Goal: Task Accomplishment & Management: Manage account settings

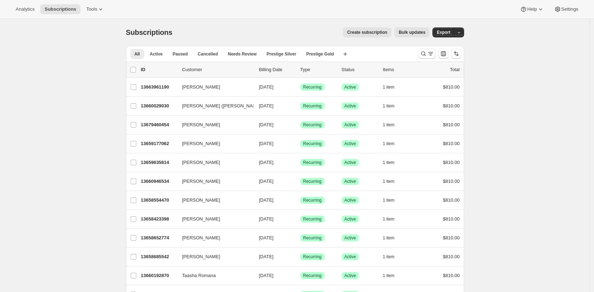
click at [188, 29] on div "Create subscription Bulk updates" at bounding box center [305, 32] width 249 height 10
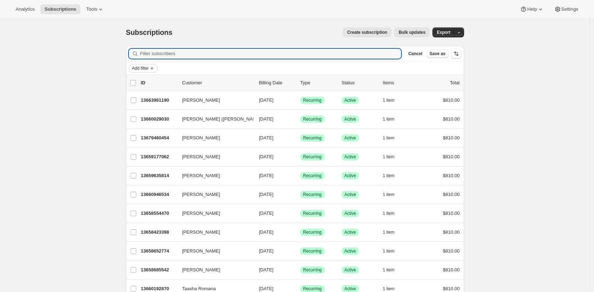
click at [154, 66] on icon "Add filter" at bounding box center [152, 68] width 6 height 6
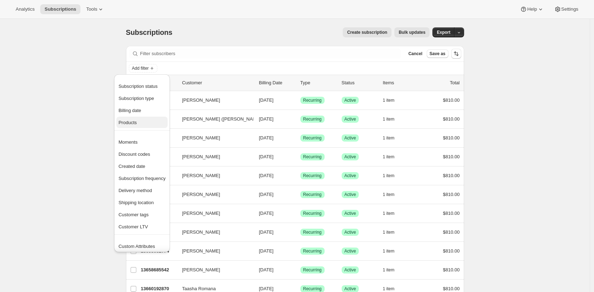
drag, startPoint x: 155, startPoint y: 116, endPoint x: 155, endPoint y: 121, distance: 4.3
click at [155, 121] on ul "Subscription status Subscription type Billing date Products" at bounding box center [141, 104] width 51 height 48
click at [155, 121] on span "Products" at bounding box center [141, 122] width 47 height 7
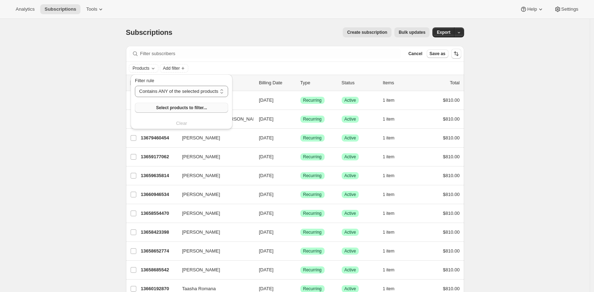
click at [196, 103] on button "Select products to filter..." at bounding box center [181, 108] width 93 height 10
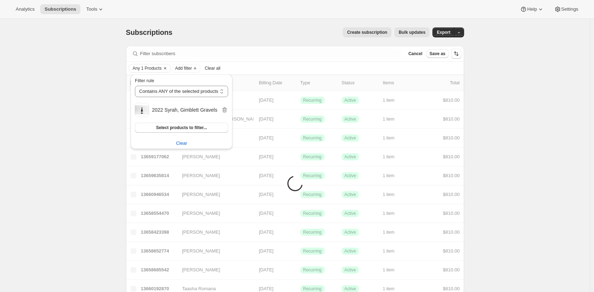
click at [309, 34] on div "Create subscription Bulk updates" at bounding box center [305, 32] width 249 height 10
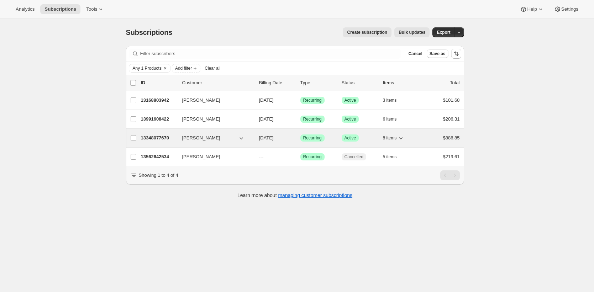
click at [147, 137] on p "13348077670" at bounding box center [159, 137] width 36 height 7
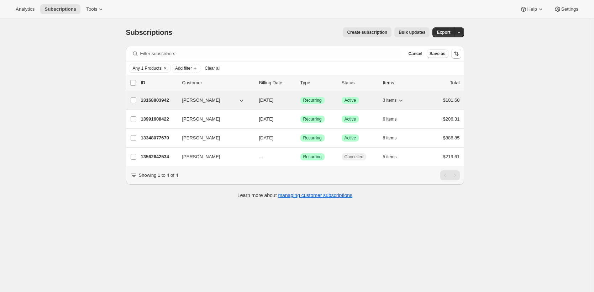
click at [153, 105] on div "13168803942 Josh Wong 10/24/2025 Success Recurring Success Active 3 items $101.…" at bounding box center [300, 100] width 319 height 10
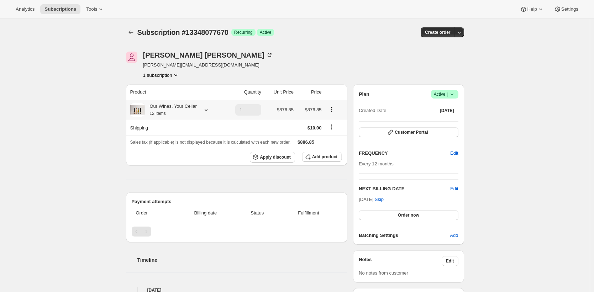
click at [171, 113] on div "Our Wines, Your Cellar 12 items" at bounding box center [170, 110] width 52 height 14
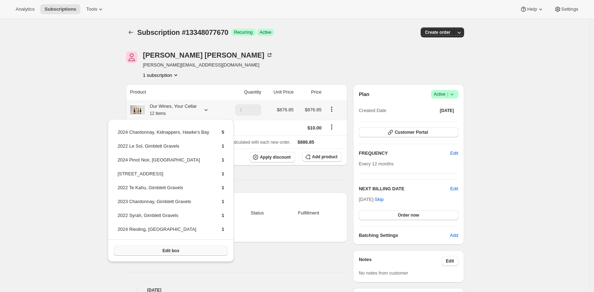
click at [209, 249] on button "Edit box" at bounding box center [171, 251] width 114 height 10
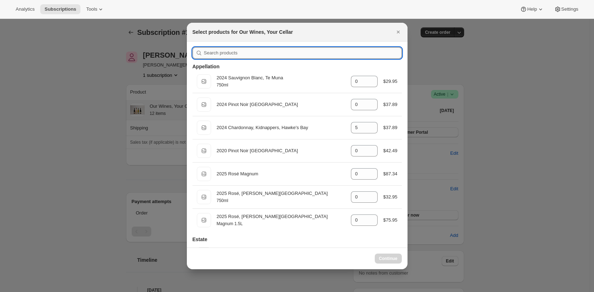
click at [299, 54] on input ":r3b:" at bounding box center [303, 52] width 198 height 11
paste input "2022 Syrah, Gimblett Gravels"
type input "2022 Syrah, Gimblett Gravels"
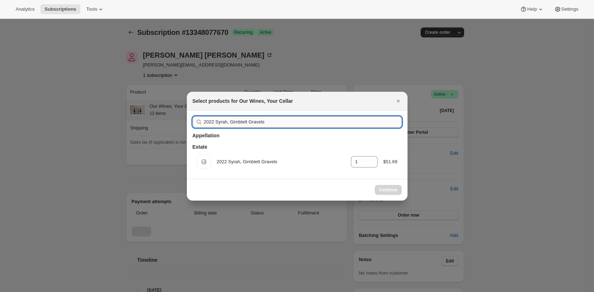
select select "gid://shopify/ProductVariant/42948192895078"
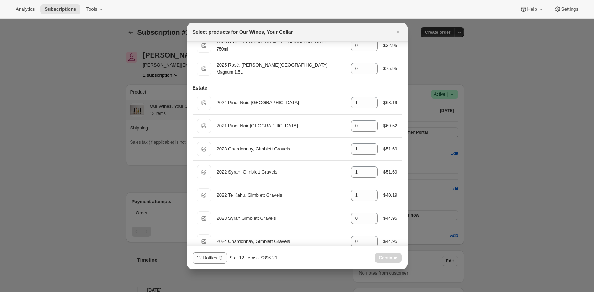
scroll to position [188, 0]
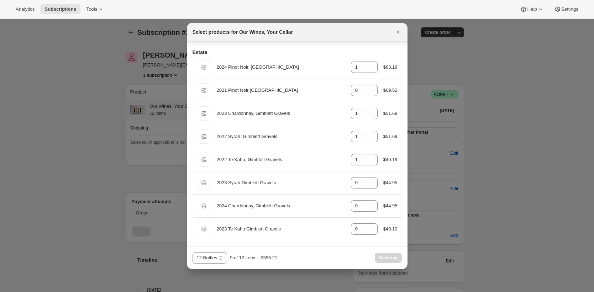
click at [108, 146] on div at bounding box center [297, 146] width 594 height 292
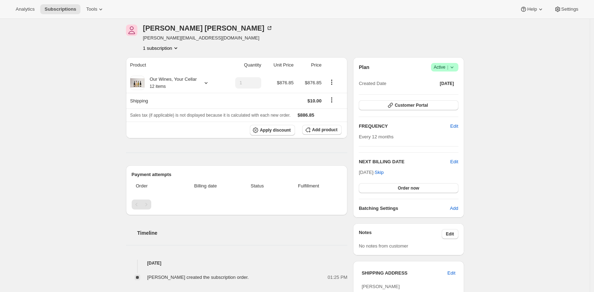
scroll to position [0, 0]
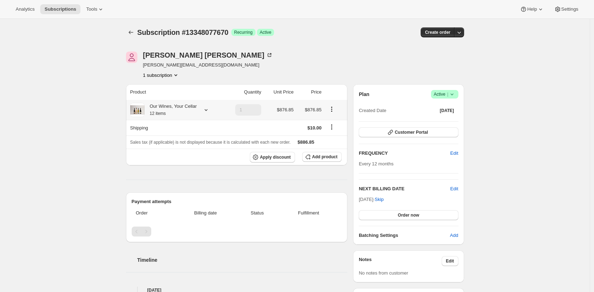
click at [184, 113] on div "Our Wines, Your Cellar 12 items" at bounding box center [170, 110] width 52 height 14
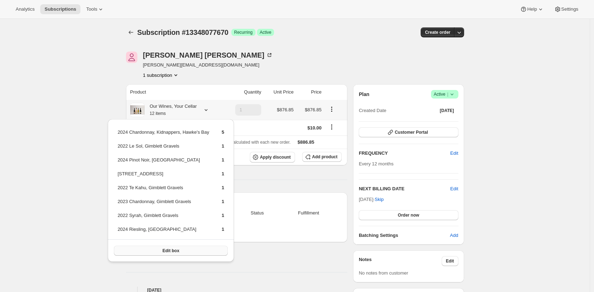
click at [190, 247] on button "Edit box" at bounding box center [171, 251] width 114 height 10
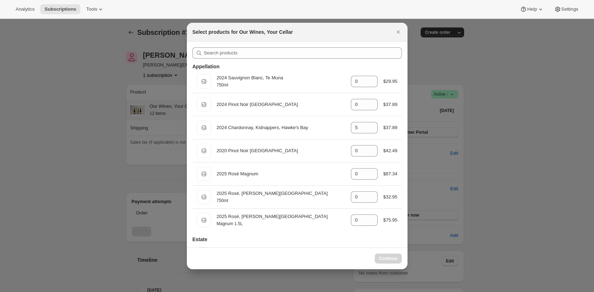
click at [337, 44] on div "Appellation 750ml 2024 Sauvignon Blanc, Te Muna 750ml gid://shopify/ProductVari…" at bounding box center [297, 157] width 220 height 230
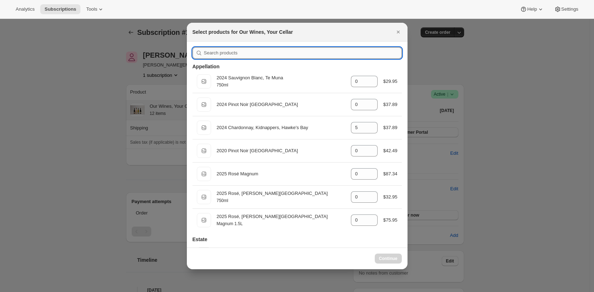
click at [335, 49] on input ":r4m:" at bounding box center [303, 52] width 198 height 11
paste input "2022 Syrah, Gimblett Gravels"
type input "2022 Syrah, Gimblett Gravels"
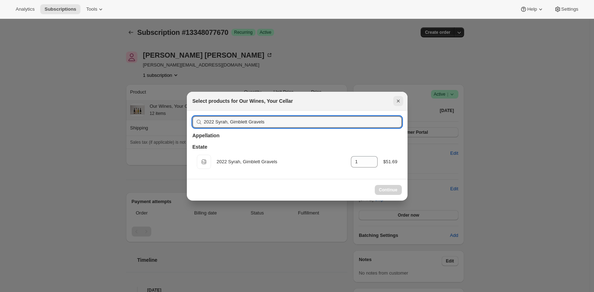
select select "gid://shopify/ProductVariant/42948192895078"
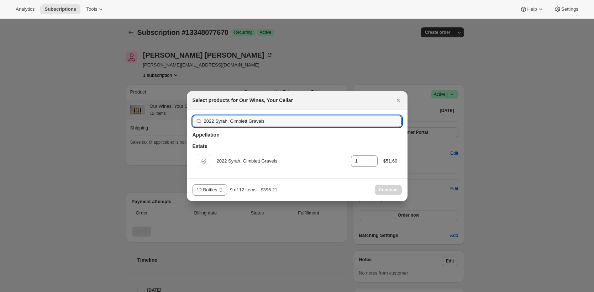
type input "2022 Syrah, Gimblett Gravels"
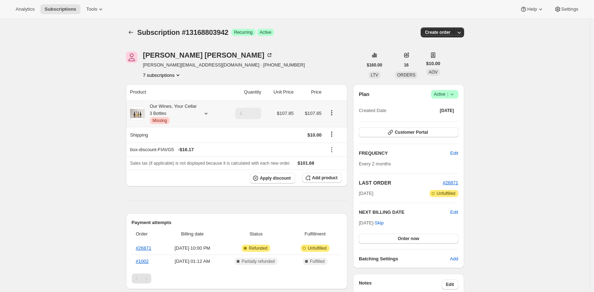
click at [196, 110] on div "Our Wines, Your Cellar 3 Bottles Critical Missing" at bounding box center [170, 113] width 52 height 21
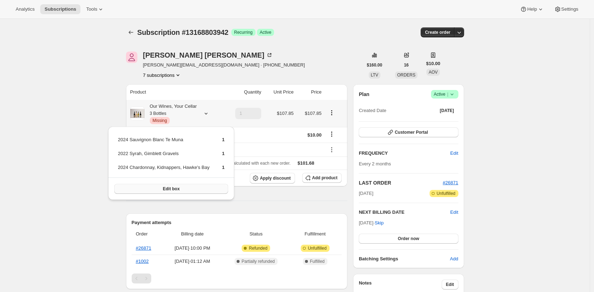
click at [209, 186] on button "Edit box" at bounding box center [171, 189] width 114 height 10
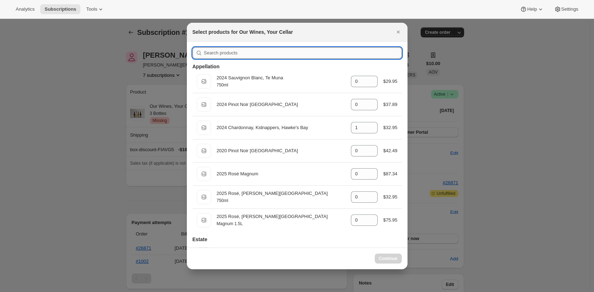
click at [286, 51] on input ":r3g:" at bounding box center [303, 52] width 198 height 11
paste input "2022 Syrah, Gimblett Gravels"
type input "2022 Syrah, Gimblett Gravels"
type input "1"
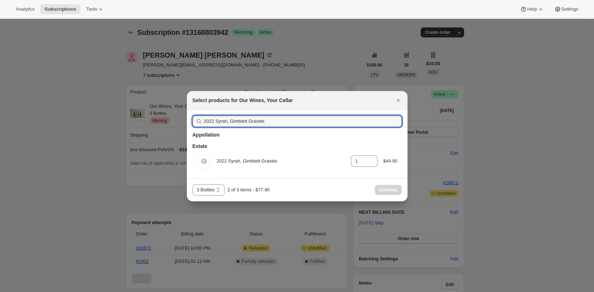
type input "0"
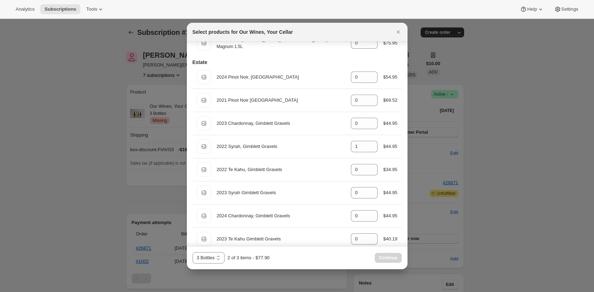
scroll to position [188, 0]
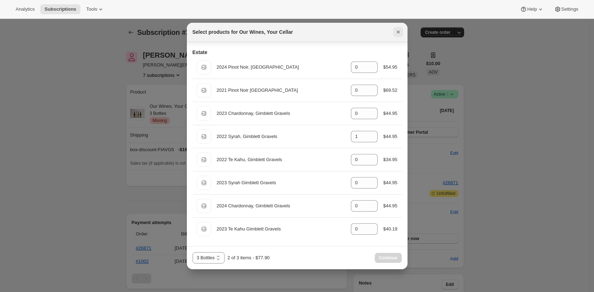
click at [400, 33] on icon "Close" at bounding box center [397, 31] width 7 height 7
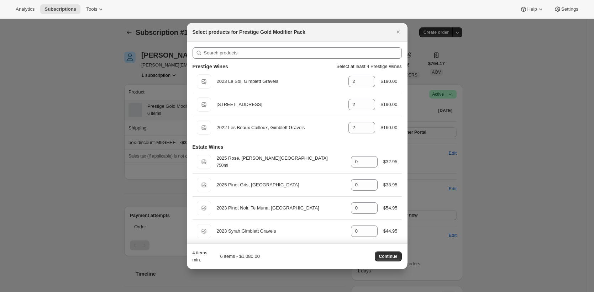
scroll to position [32, 0]
